Goal: Transaction & Acquisition: Purchase product/service

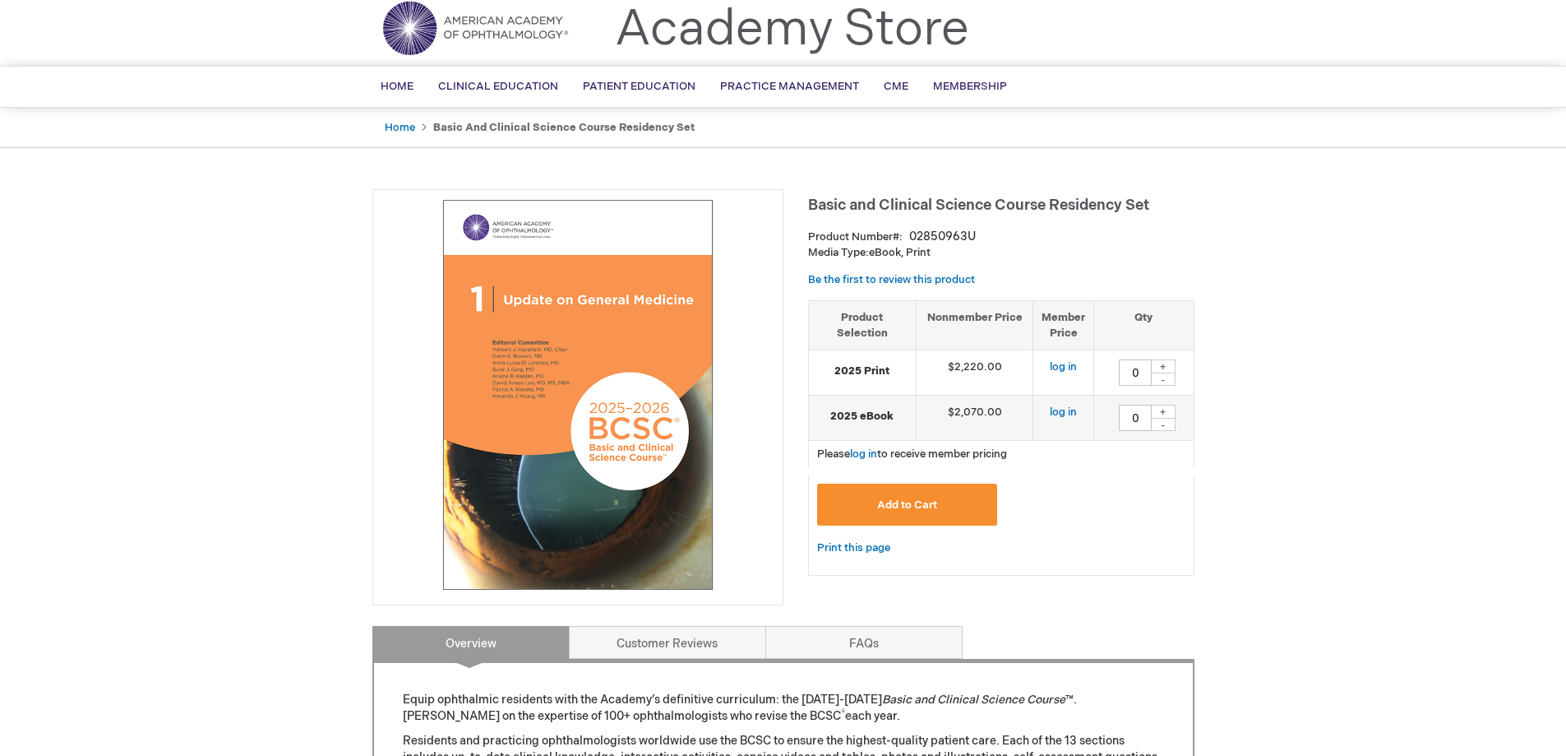
scroll to position [82, 0]
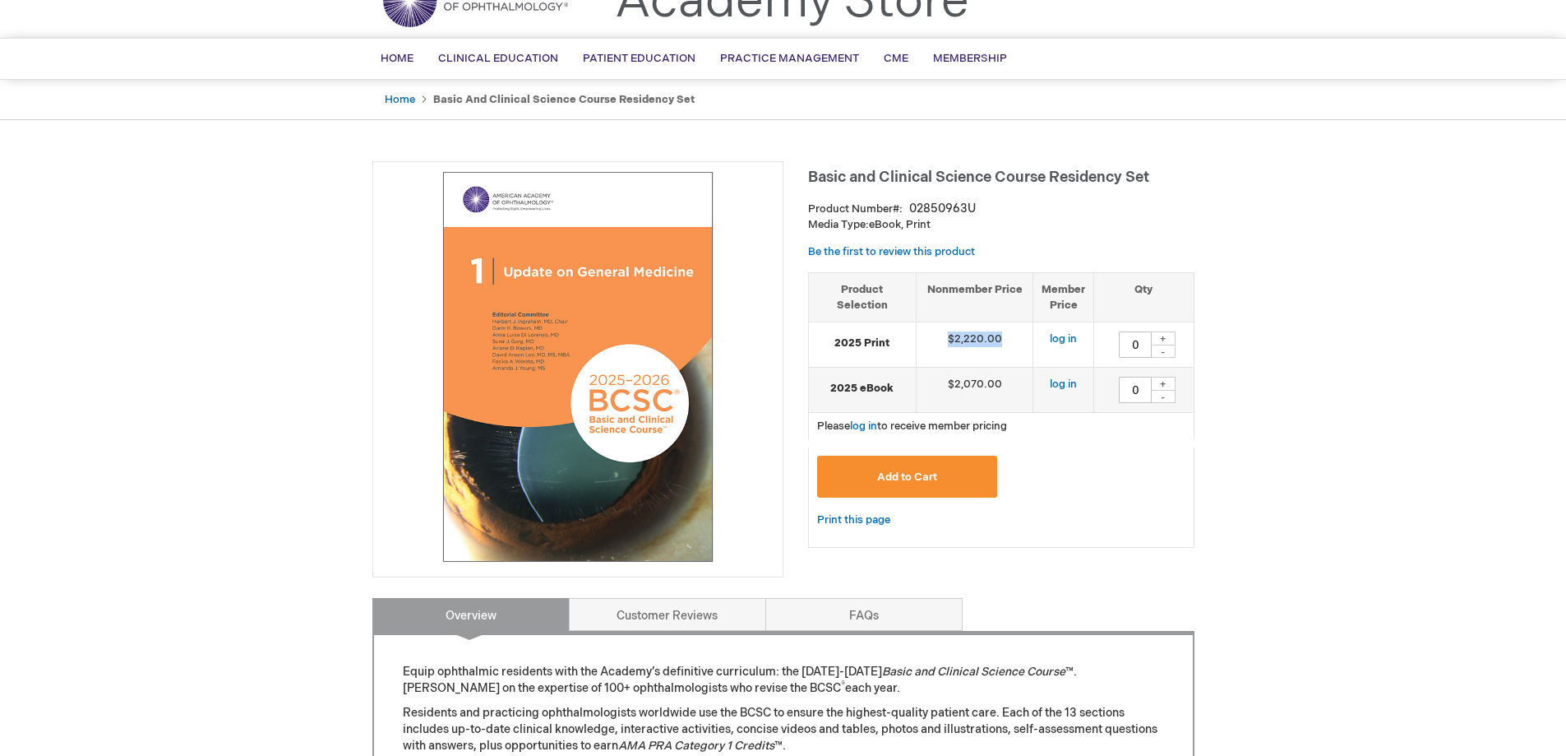
drag, startPoint x: 946, startPoint y: 340, endPoint x: 1013, endPoint y: 349, distance: 67.2
click at [1013, 349] on td "$2,220.00" at bounding box center [975, 344] width 118 height 45
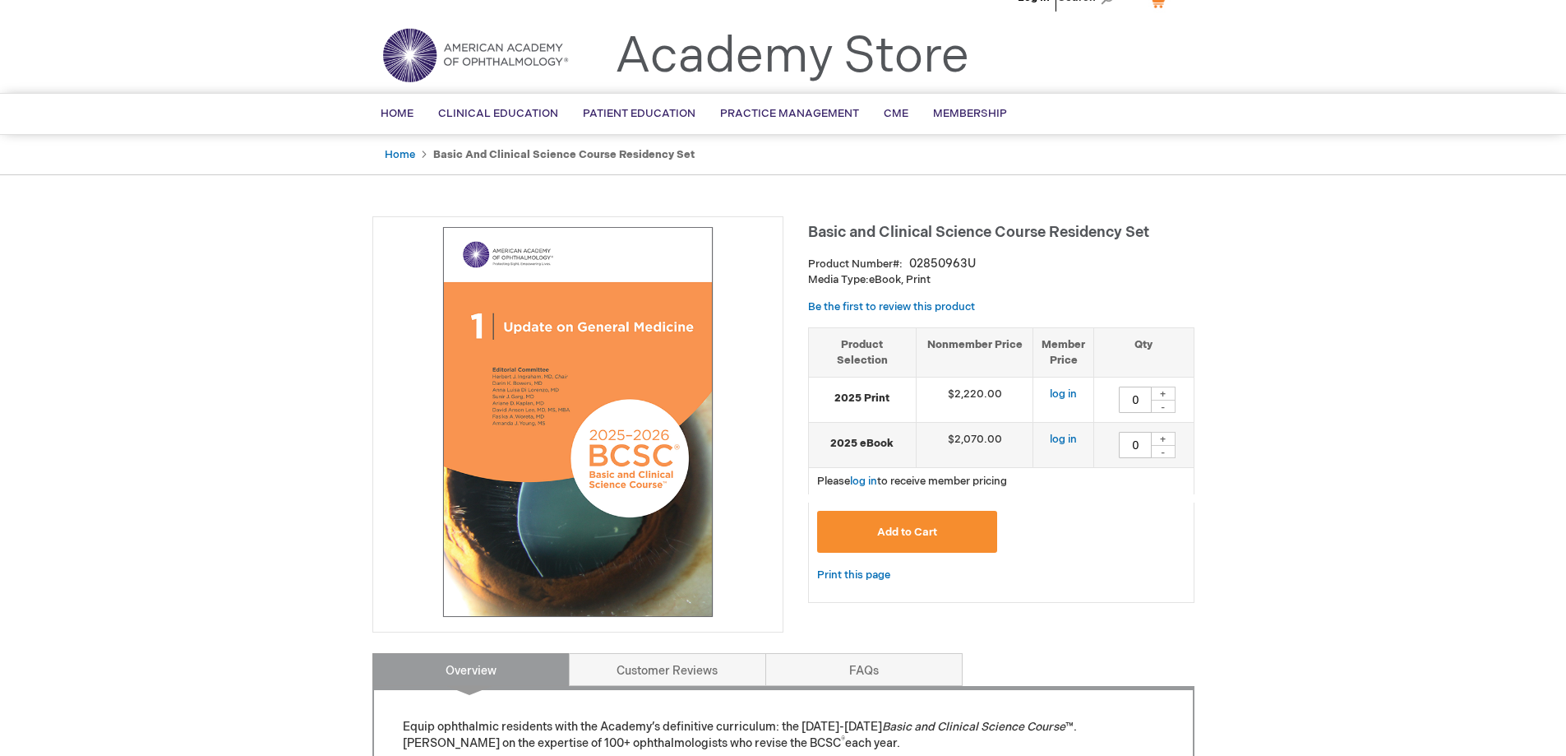
scroll to position [0, 0]
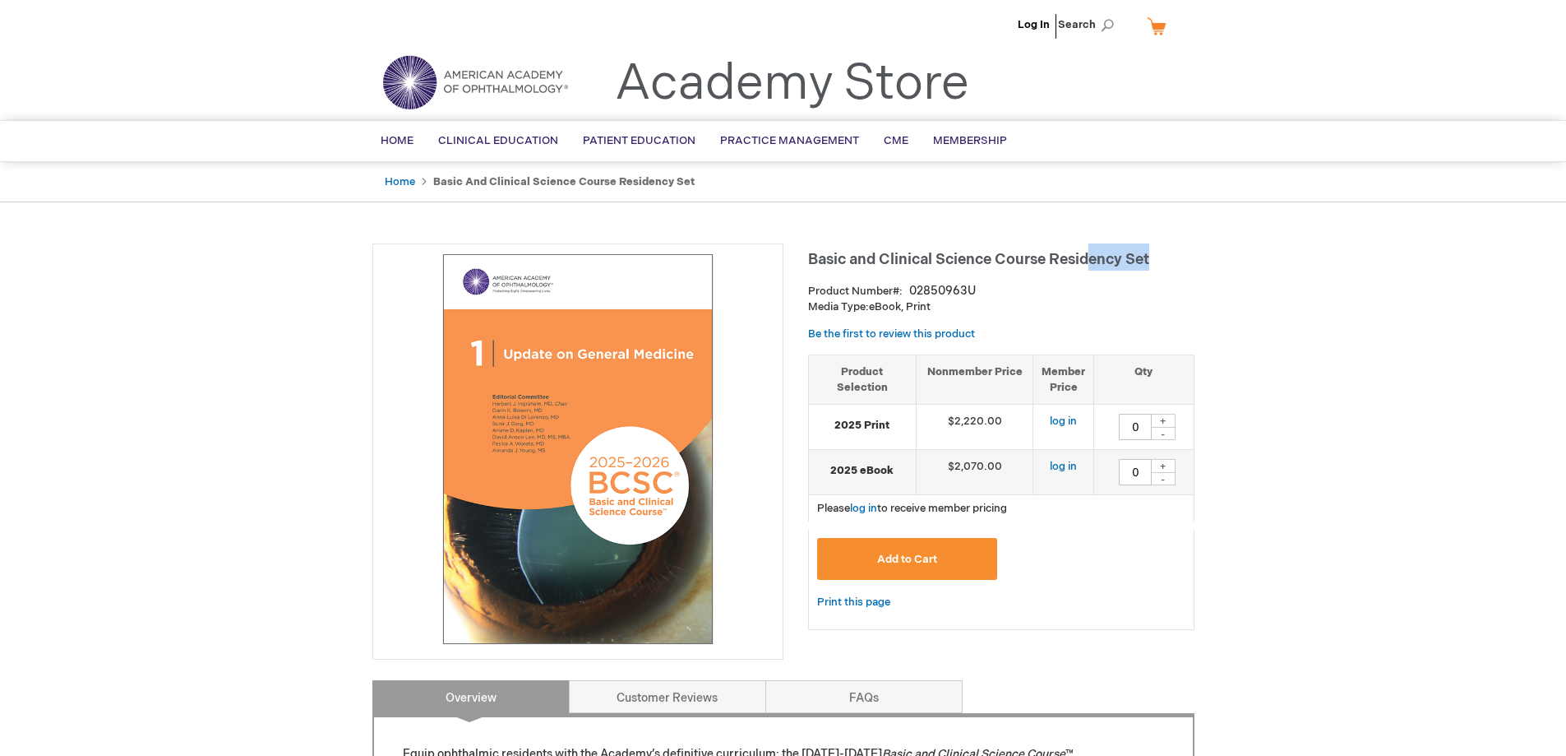
drag, startPoint x: 1093, startPoint y: 265, endPoint x: 1208, endPoint y: 272, distance: 115.3
click at [1193, 270] on h1 "Basic and Clinical Science Course Residency Set" at bounding box center [1001, 256] width 386 height 27
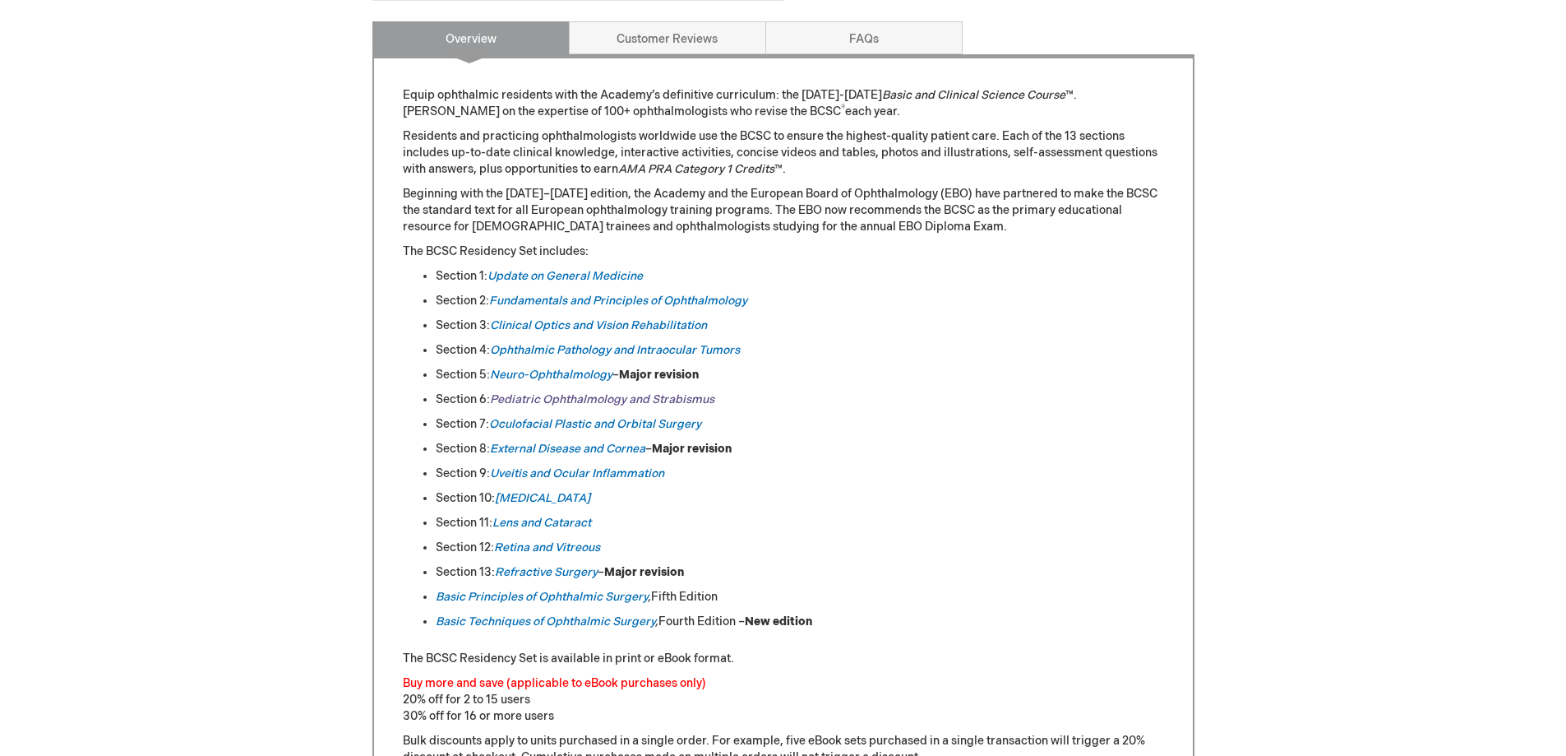
scroll to position [658, 0]
drag, startPoint x: 360, startPoint y: 277, endPoint x: 965, endPoint y: 567, distance: 671.1
click at [927, 583] on div "Log In Search My Cart CLOSE RECENTLY ADDED ITEM(S) Close There are no items in …" at bounding box center [783, 576] width 1566 height 2468
click at [1041, 541] on li "Section 12: Retina and Vitreous" at bounding box center [800, 548] width 728 height 16
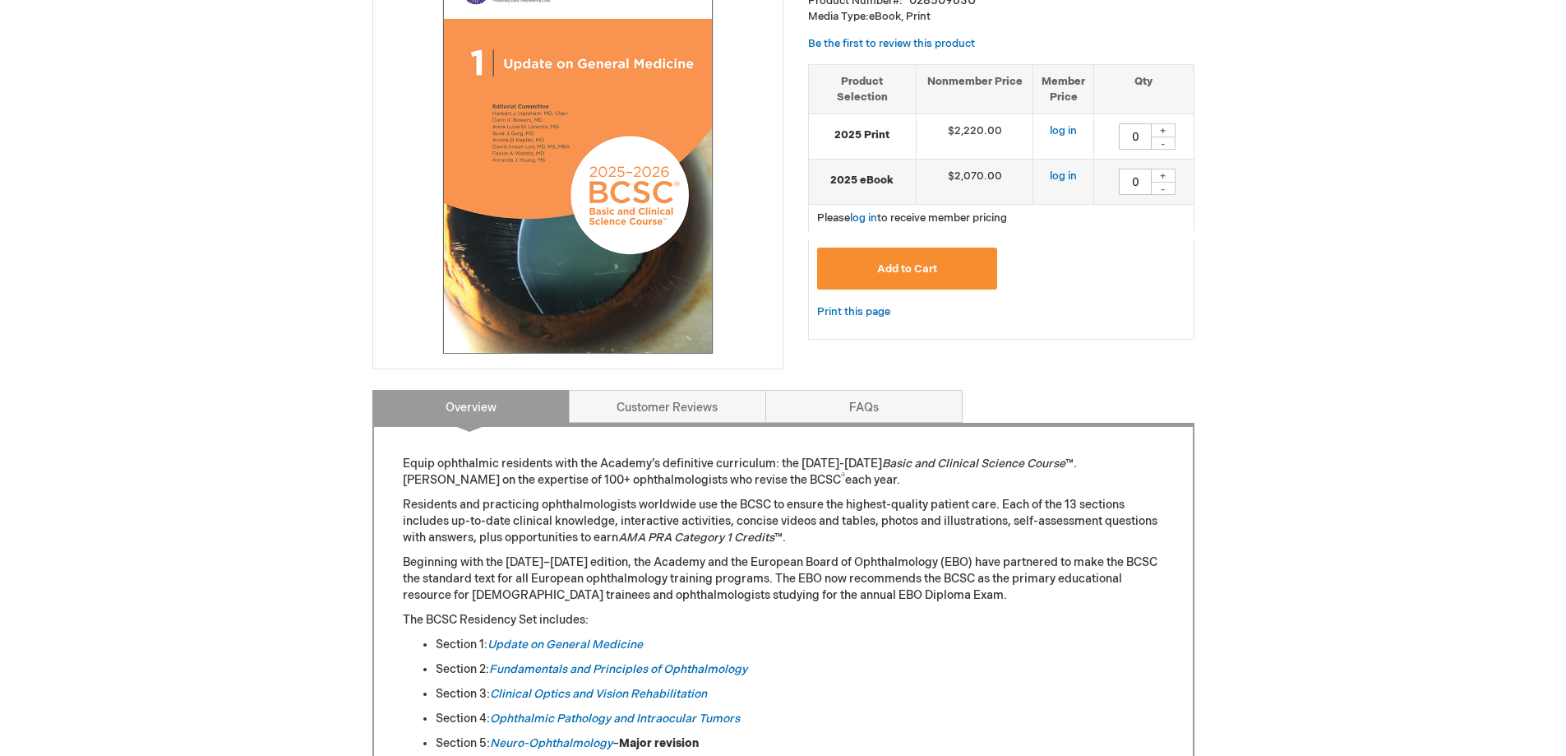
scroll to position [329, 0]
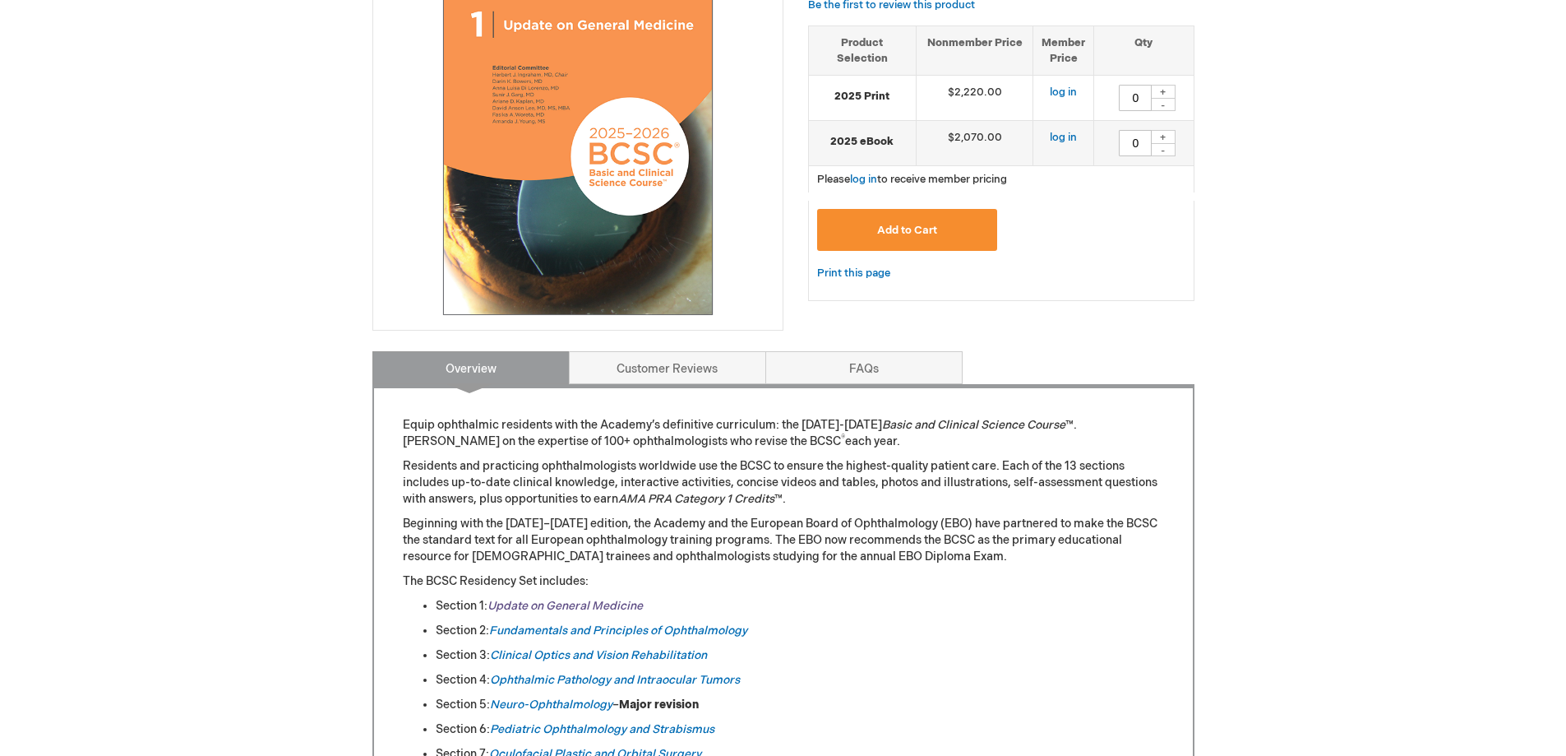
click at [548, 605] on link "Update on General Medicine" at bounding box center [565, 605] width 155 height 14
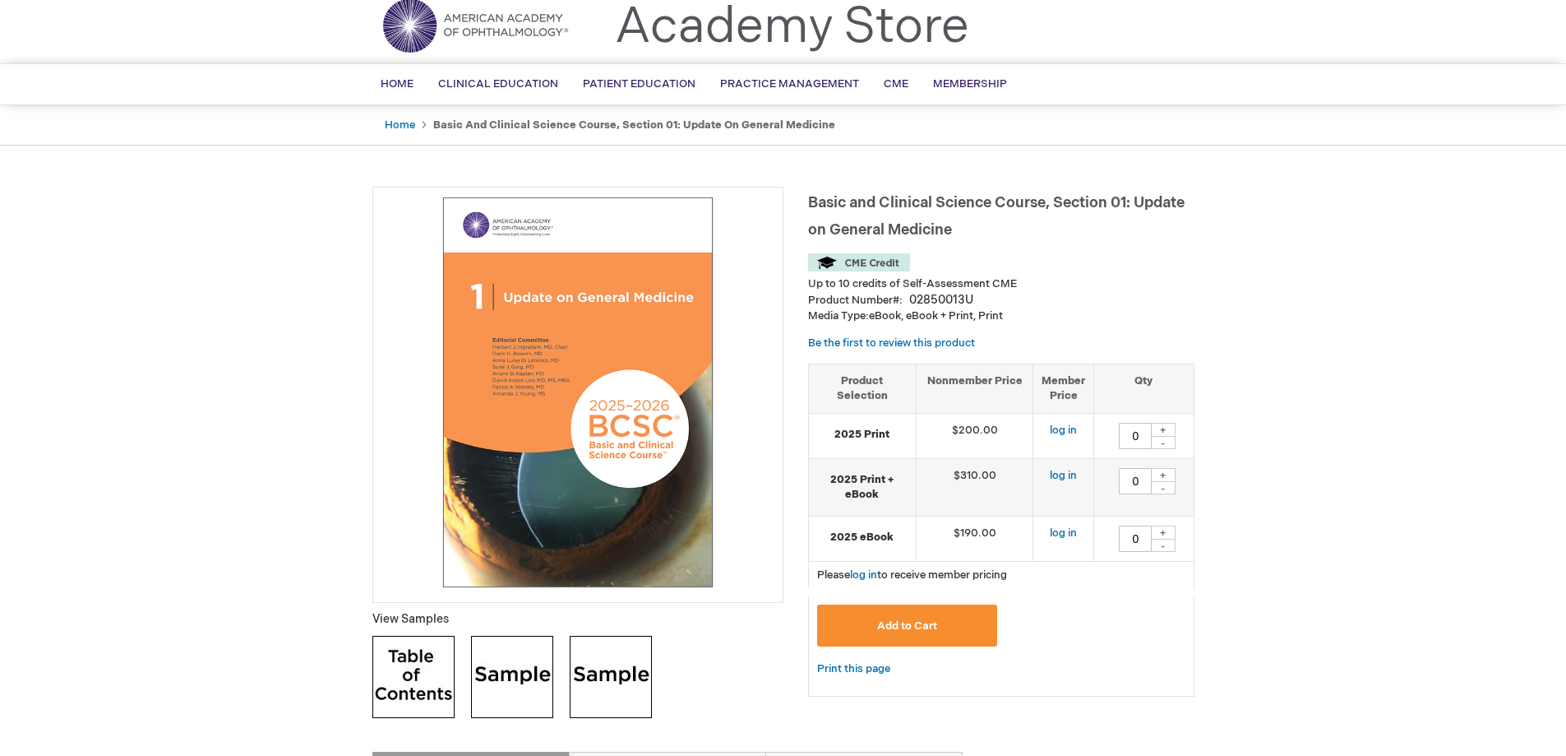
scroll to position [82, 0]
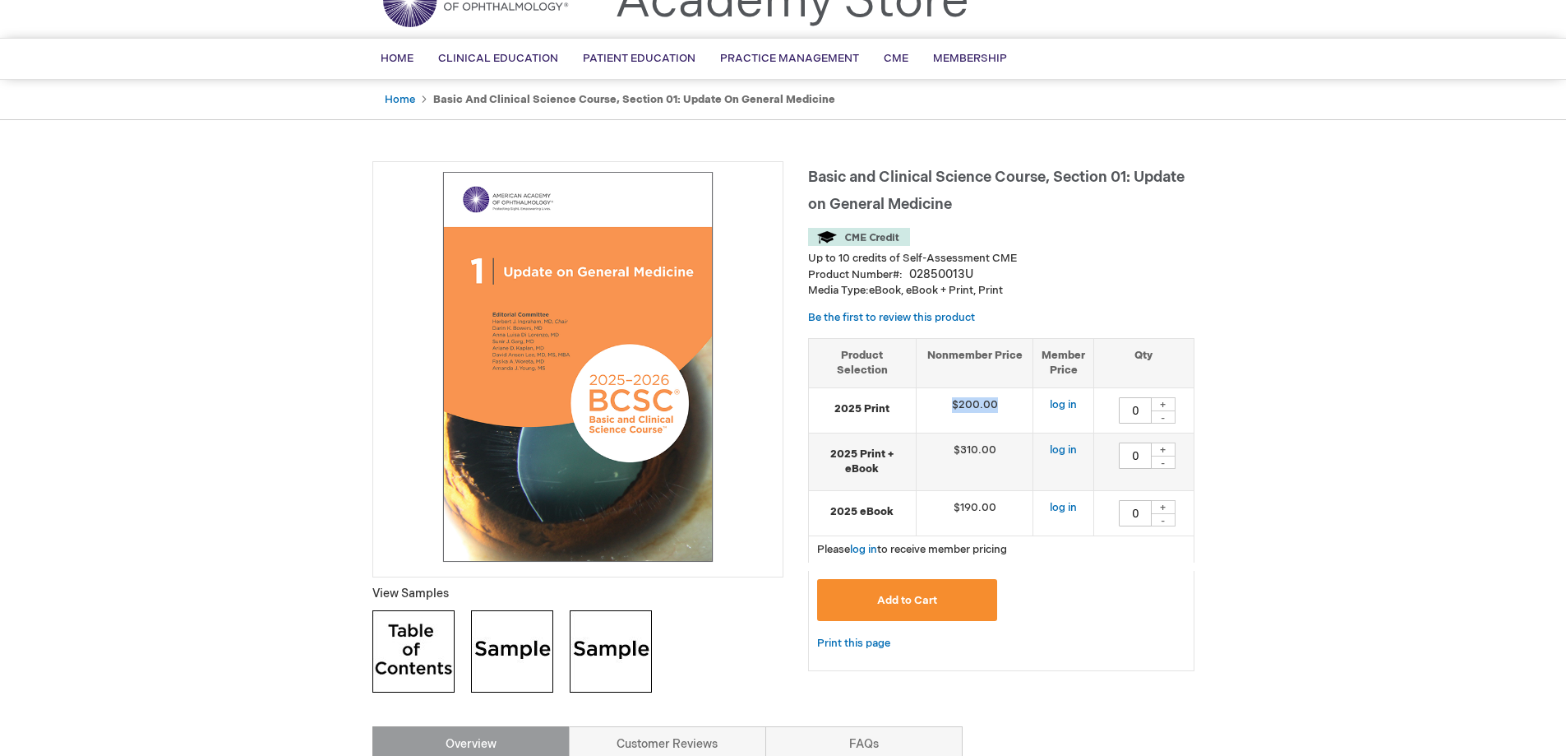
drag, startPoint x: 952, startPoint y: 412, endPoint x: 1042, endPoint y: 412, distance: 89.6
click at [1042, 412] on tr "2025 Print $200.00 log in 0 + -" at bounding box center [1001, 409] width 385 height 45
click at [1084, 351] on th "Member Price" at bounding box center [1063, 362] width 61 height 49
drag, startPoint x: 996, startPoint y: 510, endPoint x: 975, endPoint y: 498, distance: 23.6
click at [975, 498] on td "$190.00" at bounding box center [975, 512] width 118 height 45
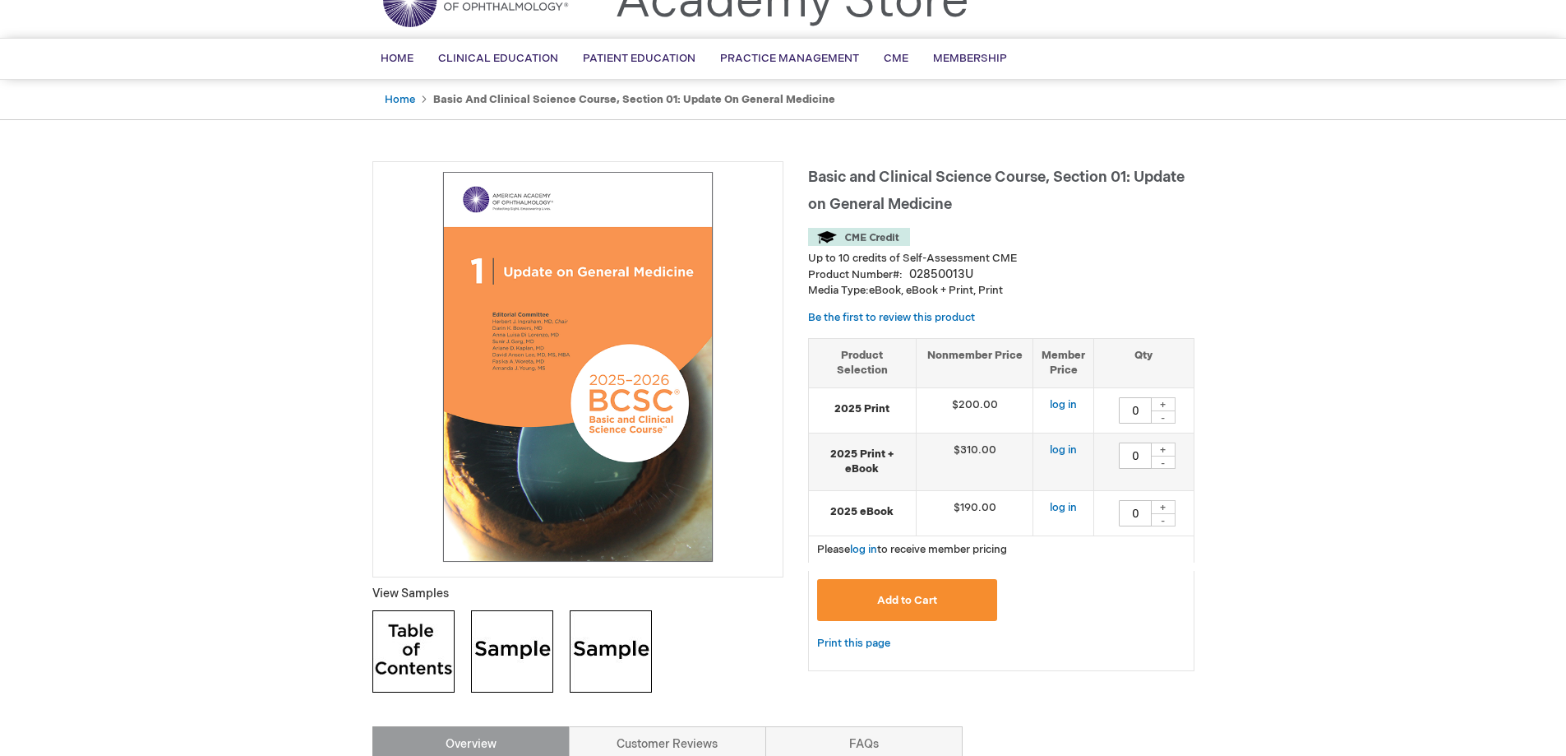
click at [967, 468] on td "$310.00" at bounding box center [975, 461] width 118 height 58
drag, startPoint x: 959, startPoint y: 397, endPoint x: 997, endPoint y: 410, distance: 40.8
click at [996, 410] on td "$200.00" at bounding box center [975, 409] width 118 height 45
click at [997, 410] on td "$200.00" at bounding box center [975, 409] width 118 height 45
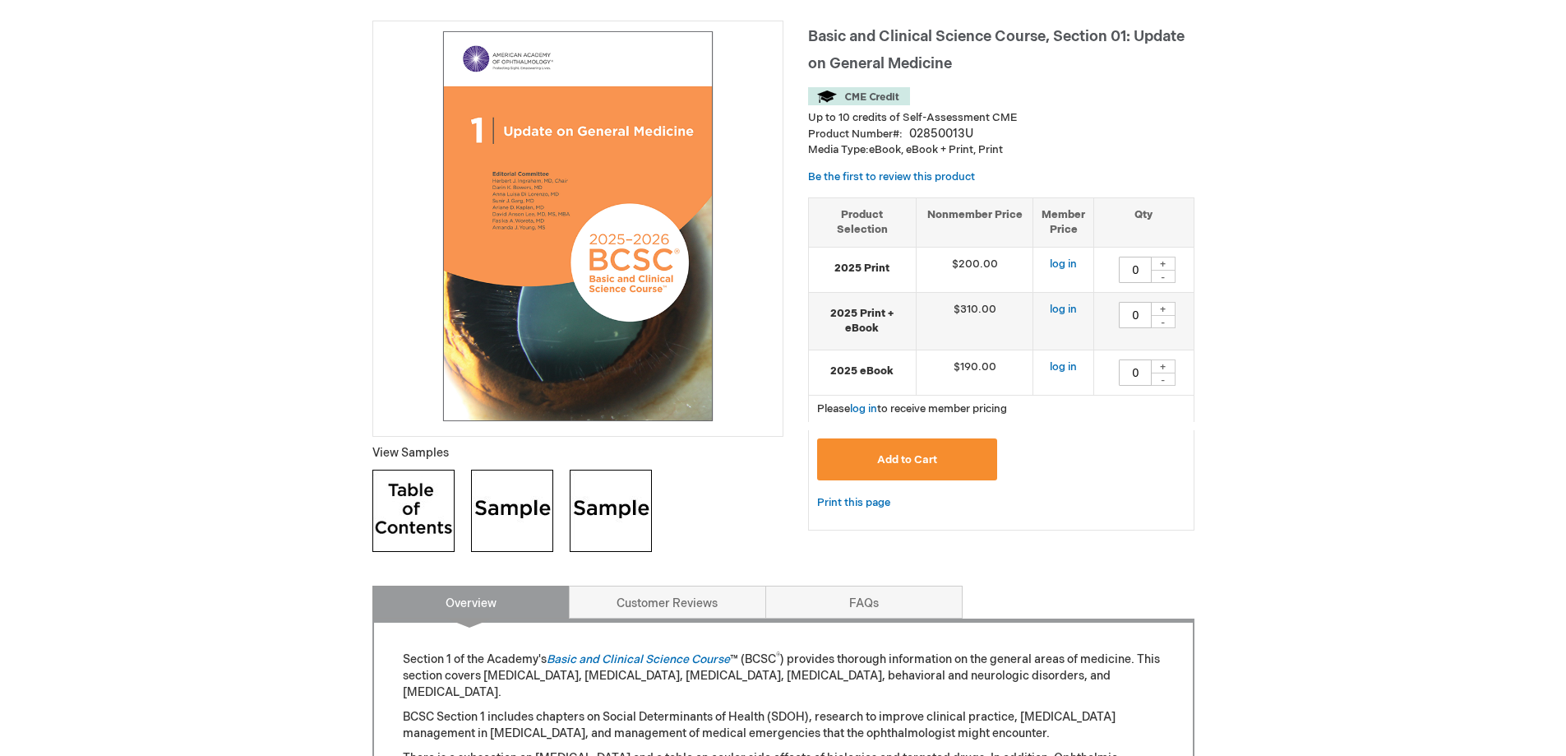
scroll to position [0, 0]
